Goal: Find specific page/section: Find specific page/section

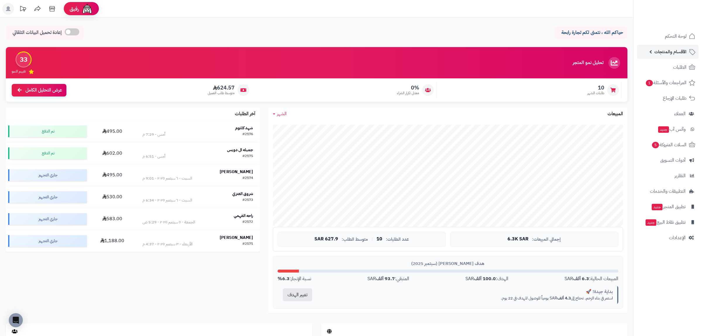
click at [655, 52] on span "الأقسام والمنتجات" at bounding box center [670, 52] width 32 height 8
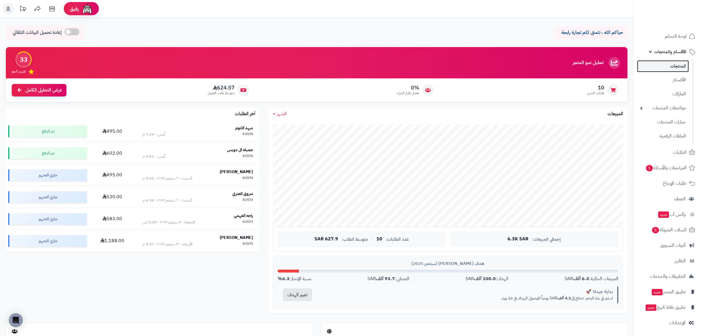
click at [652, 70] on link "المنتجات" at bounding box center [663, 66] width 52 height 12
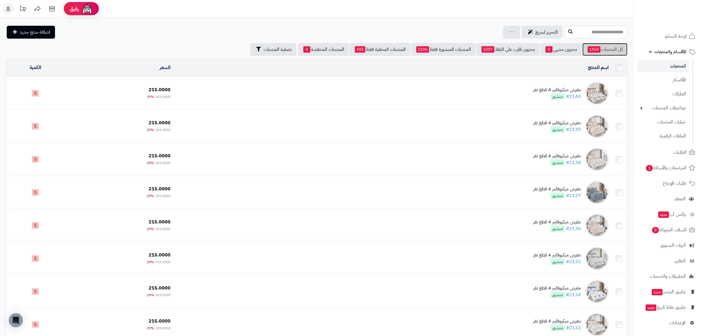
click at [611, 44] on link "كل المنتجات 1564" at bounding box center [604, 49] width 45 height 13
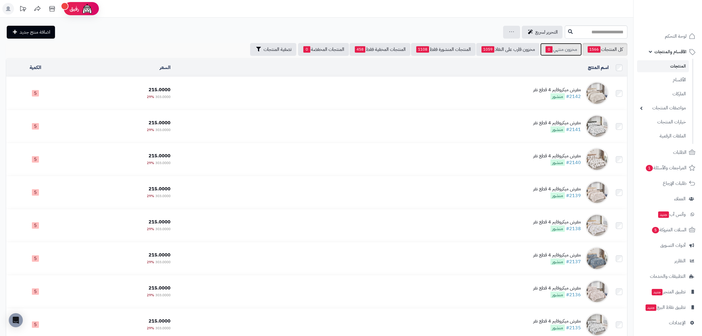
click at [553, 47] on link "مخزون منتهي 0" at bounding box center [561, 49] width 42 height 13
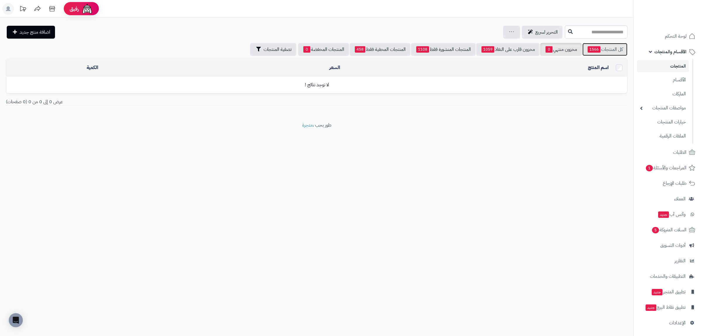
click at [607, 47] on link "كل المنتجات 1566" at bounding box center [604, 49] width 45 height 13
